Goal: Transaction & Acquisition: Obtain resource

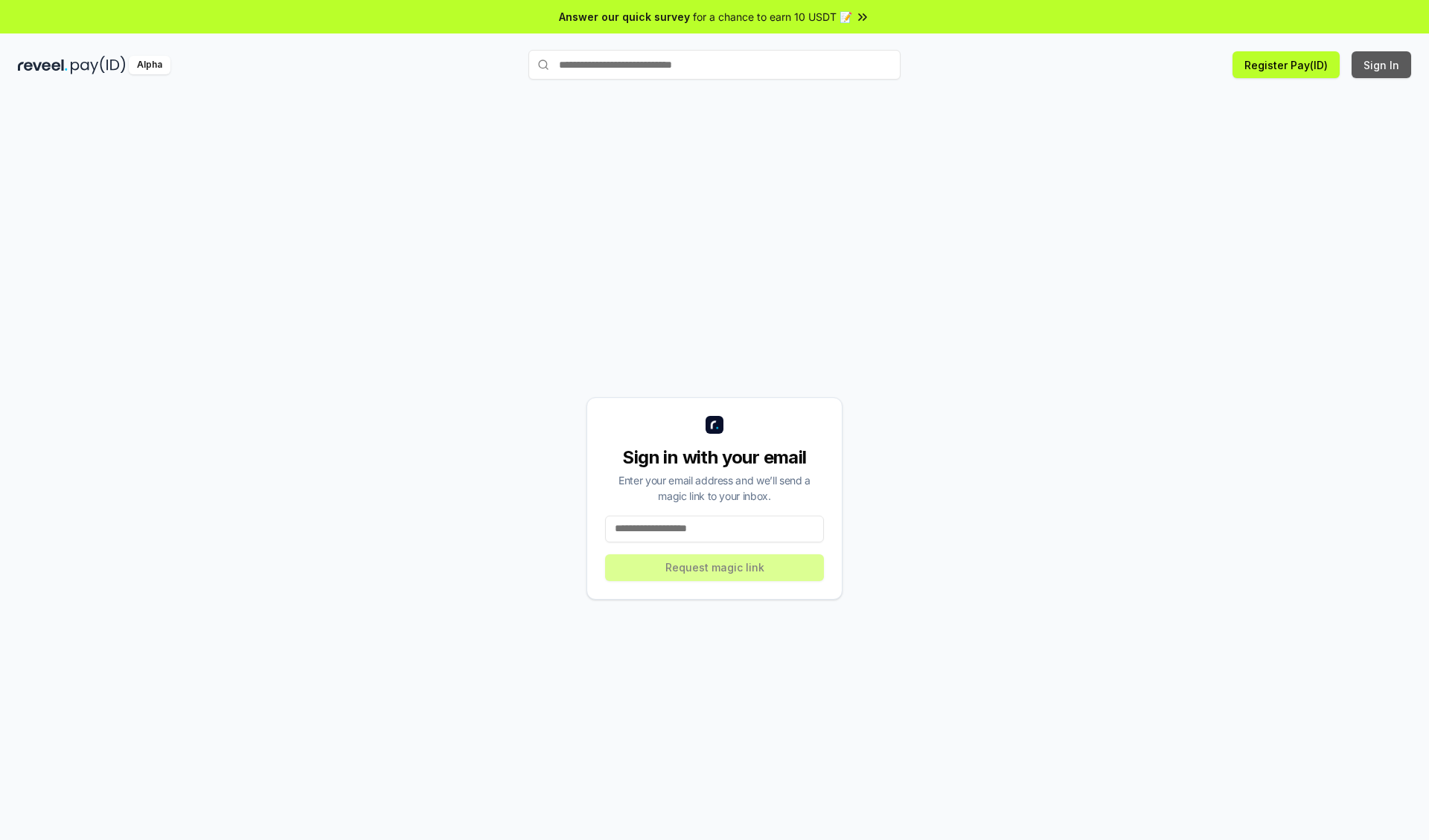
click at [1383, 64] on button "Sign In" at bounding box center [1382, 64] width 60 height 27
type input "**********"
click at [714, 567] on button "Request magic link" at bounding box center [714, 568] width 219 height 27
